Goal: Information Seeking & Learning: Understand process/instructions

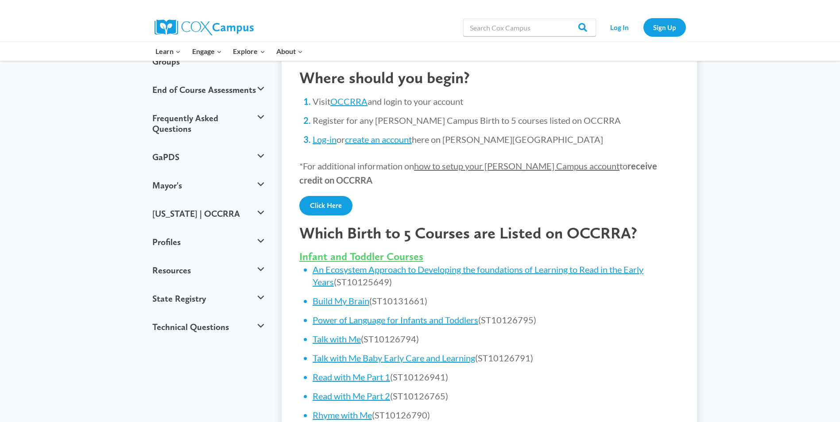
scroll to position [177, 0]
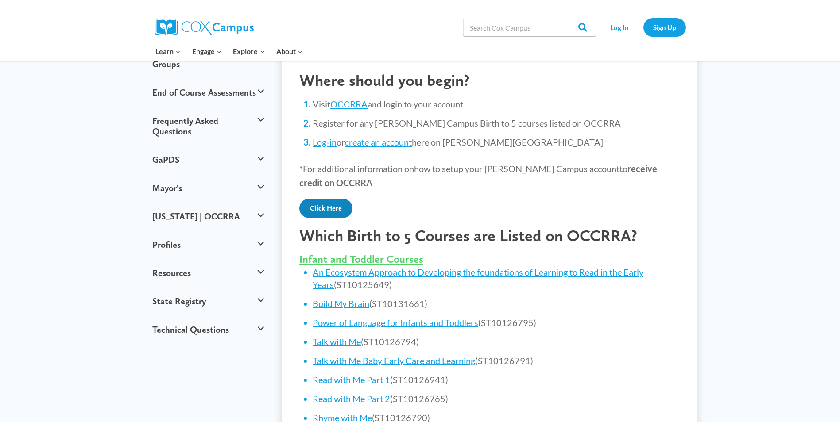
click at [329, 211] on link "Click Here" at bounding box center [325, 208] width 53 height 19
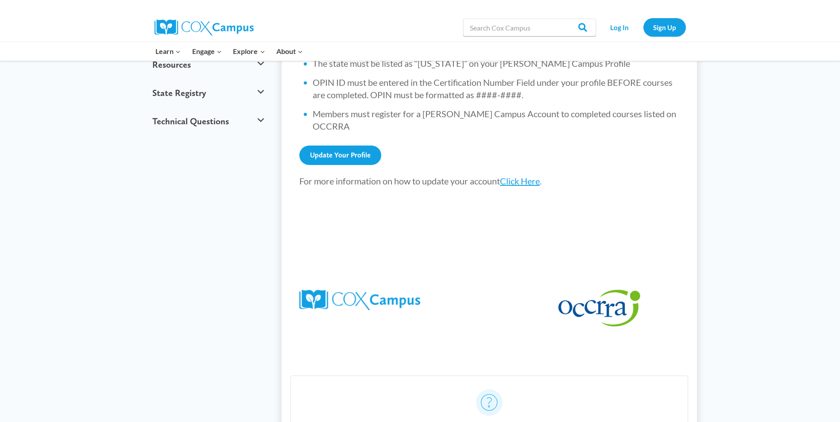
scroll to position [310, 0]
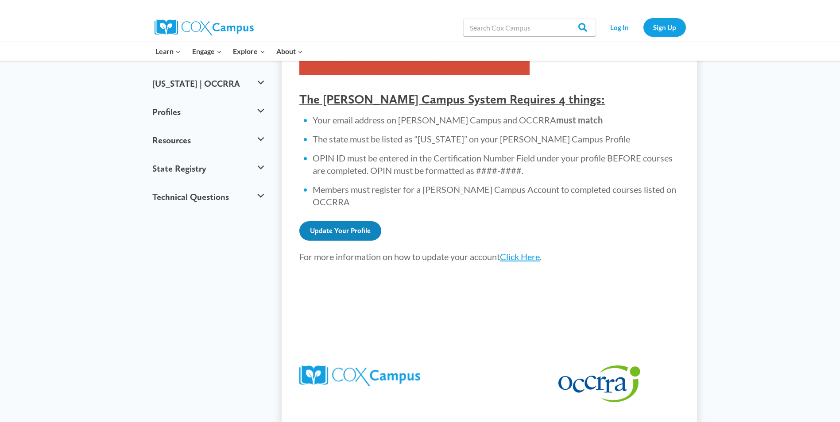
click at [359, 221] on link "Update Your Profile" at bounding box center [340, 230] width 82 height 19
click at [529, 251] on link "Click Here" at bounding box center [520, 256] width 40 height 11
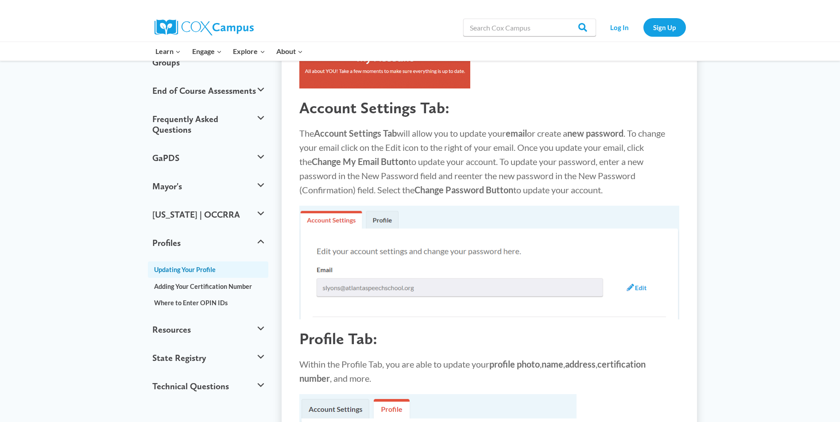
scroll to position [177, 0]
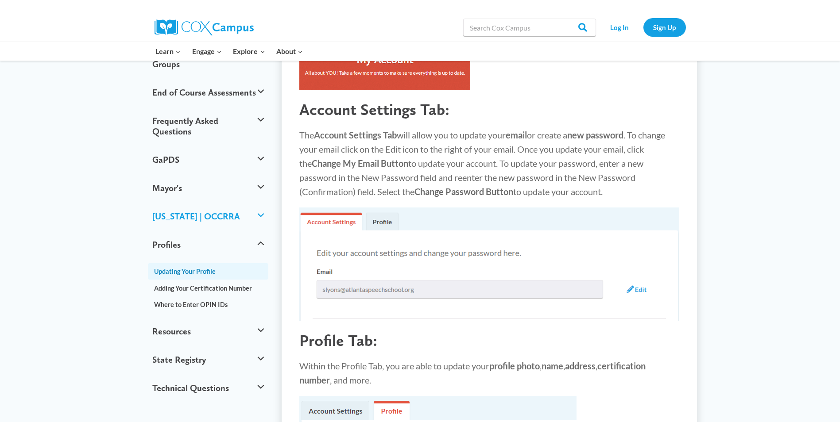
click at [243, 202] on button "[US_STATE] | OCCRRA" at bounding box center [208, 216] width 121 height 28
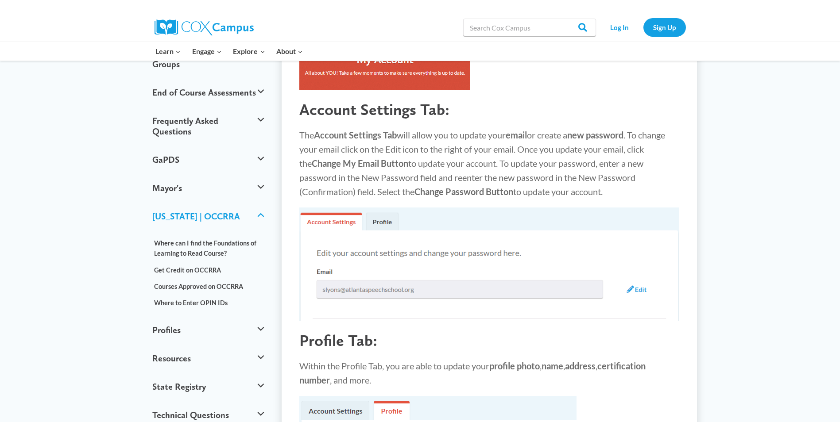
click at [243, 202] on button "[US_STATE] | OCCRRA" at bounding box center [208, 216] width 121 height 28
click at [262, 202] on button "[US_STATE] | OCCRRA" at bounding box center [208, 216] width 121 height 28
click at [217, 278] on link "Courses Approved on OCCRRA" at bounding box center [208, 286] width 121 height 16
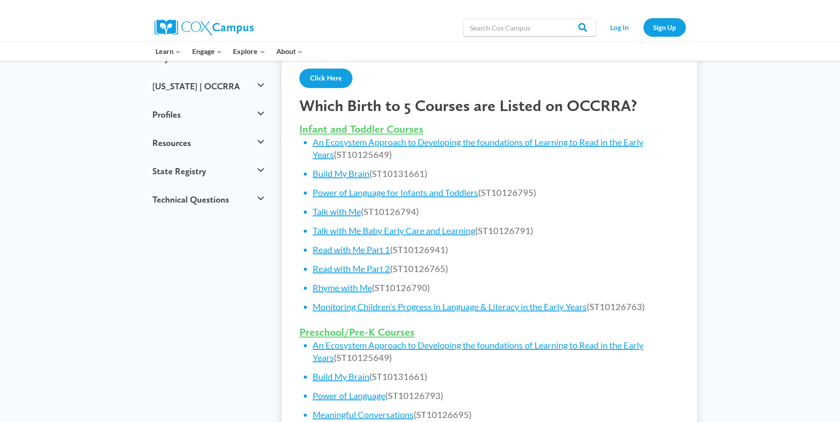
scroll to position [354, 0]
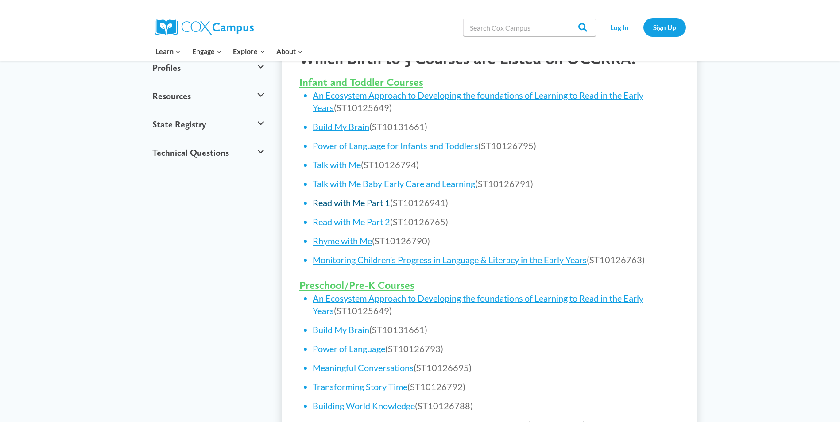
click at [359, 203] on link "Read with Me Part 1" at bounding box center [350, 202] width 77 height 11
